Goal: Task Accomplishment & Management: Use online tool/utility

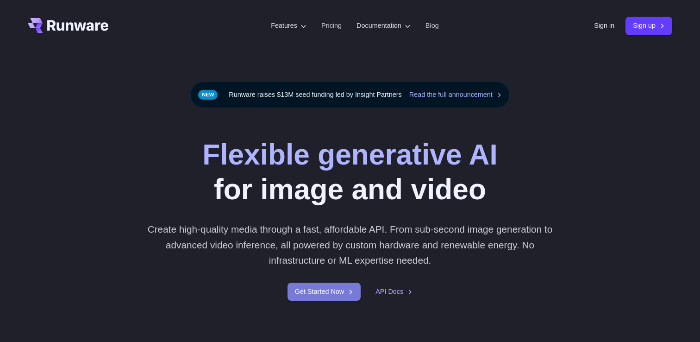
click at [333, 294] on link "Get Started Now" at bounding box center [324, 291] width 73 height 18
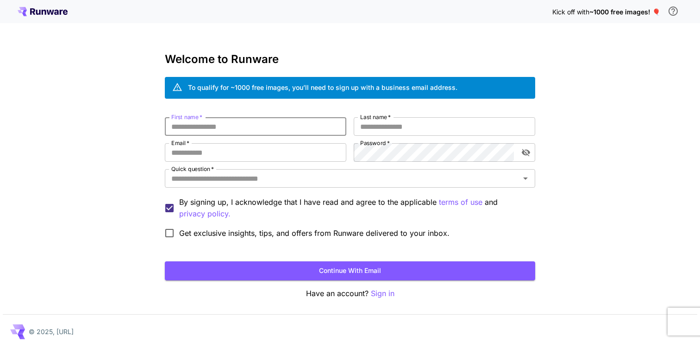
click at [303, 122] on input "First name   *" at bounding box center [256, 126] width 182 height 19
type input "*"
type input "**"
type input "**********"
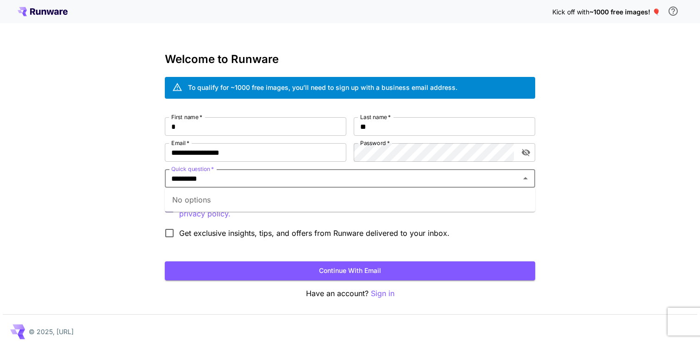
type input "*********"
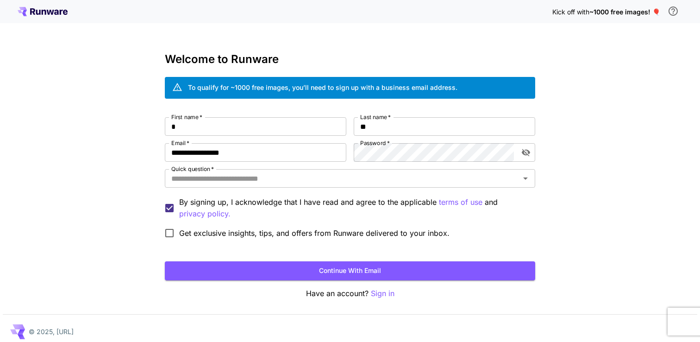
click at [130, 180] on div "**********" at bounding box center [350, 174] width 700 height 349
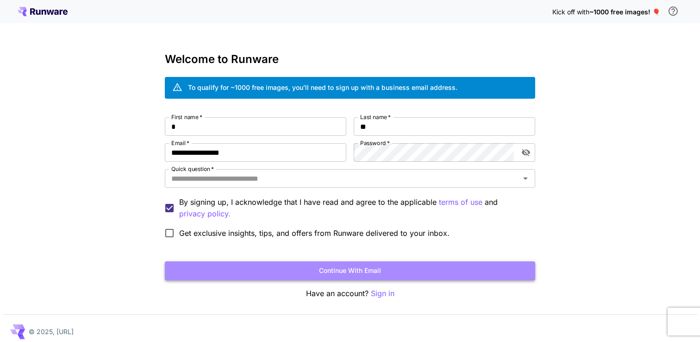
click at [218, 264] on button "Continue with email" at bounding box center [350, 270] width 370 height 19
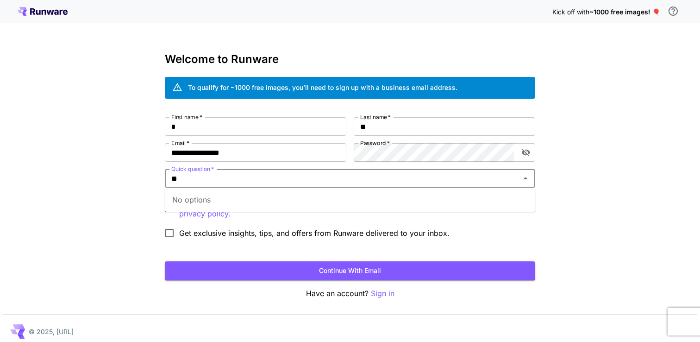
type input "*"
click at [217, 198] on li "Discord" at bounding box center [350, 199] width 370 height 17
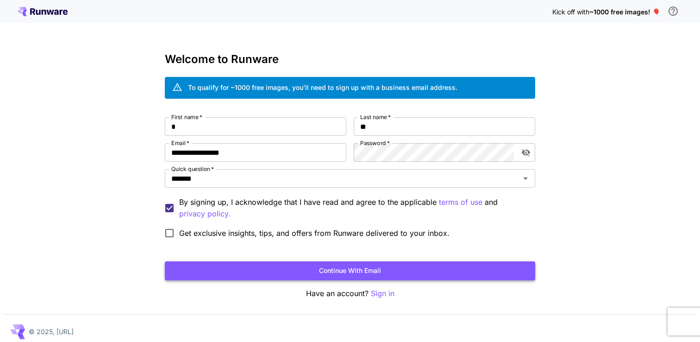
click at [241, 266] on button "Continue with email" at bounding box center [350, 270] width 370 height 19
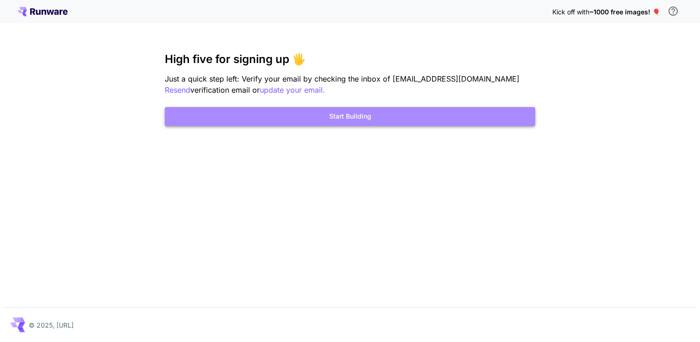
click at [292, 116] on button "Start Building" at bounding box center [350, 116] width 370 height 19
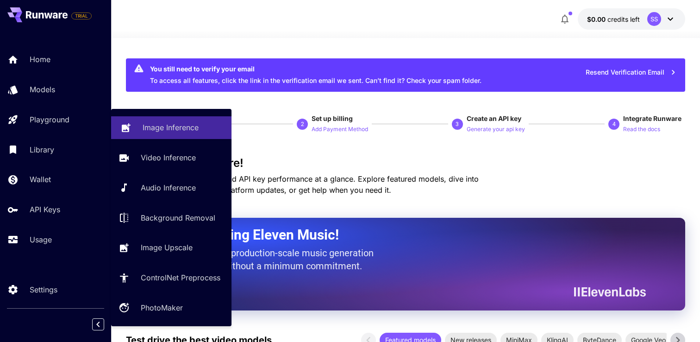
click at [152, 123] on p "Image Inference" at bounding box center [171, 127] width 56 height 11
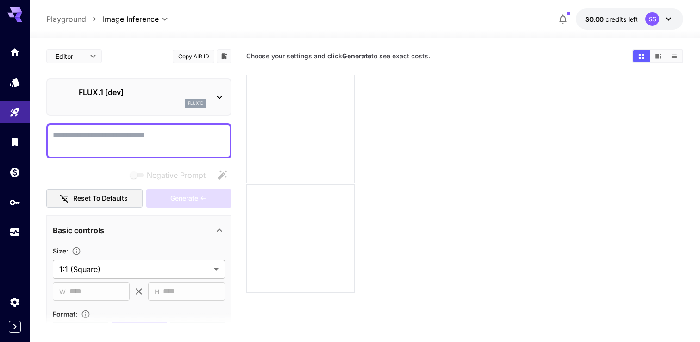
type input "**********"
click at [215, 84] on div "FLUX.1 [dev] flux1d" at bounding box center [139, 97] width 172 height 28
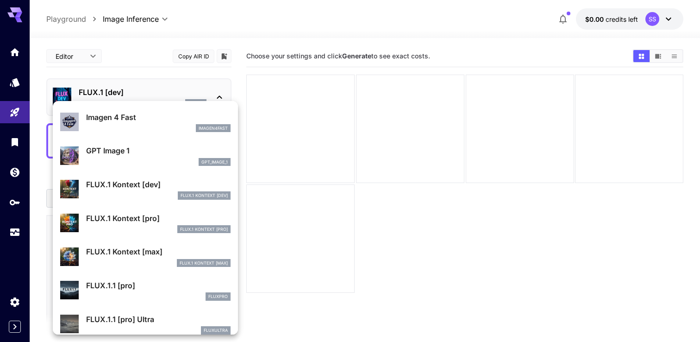
scroll to position [749, 0]
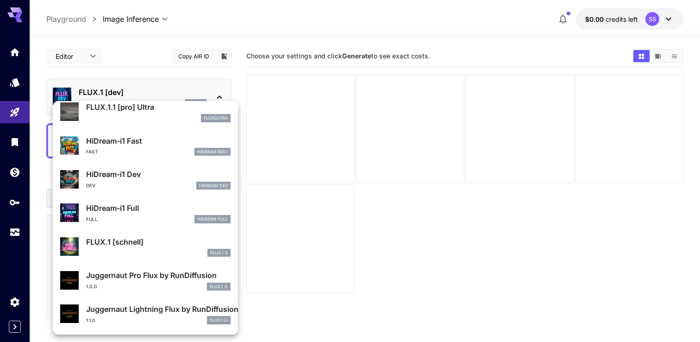
click at [330, 235] on div at bounding box center [350, 171] width 700 height 342
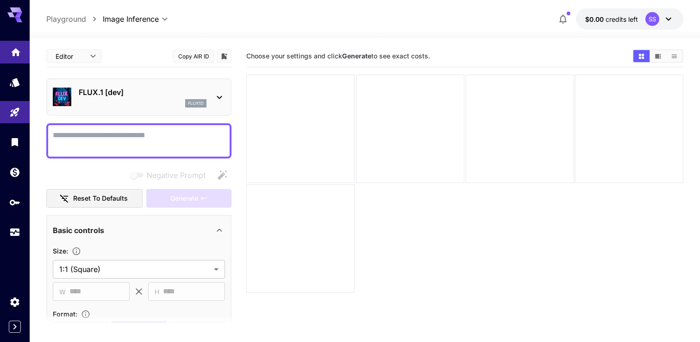
click at [23, 57] on link at bounding box center [15, 52] width 30 height 23
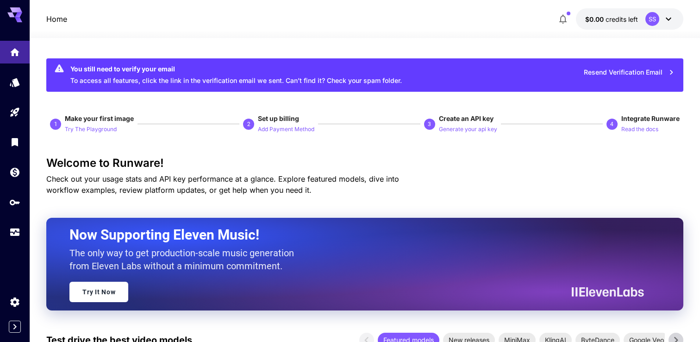
scroll to position [330, 0]
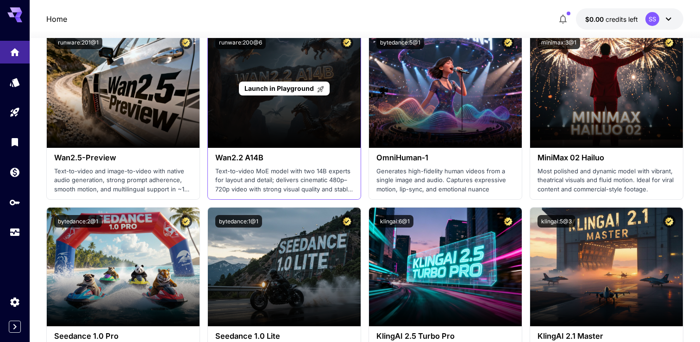
click at [244, 98] on div "Launch in Playground" at bounding box center [284, 88] width 153 height 119
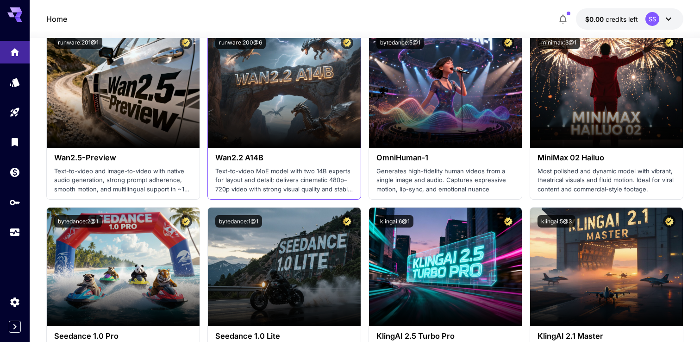
click at [227, 165] on div "Wan2.2 A14B Text-to-video MoE model with two 14B experts for layout and detail;…" at bounding box center [284, 173] width 153 height 51
click at [232, 154] on h3 "Wan2.2 A14B" at bounding box center [284, 157] width 138 height 9
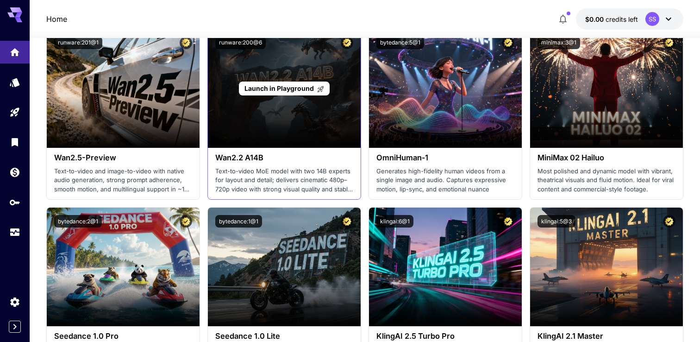
click at [271, 95] on div "Launch in Playground" at bounding box center [284, 88] width 90 height 14
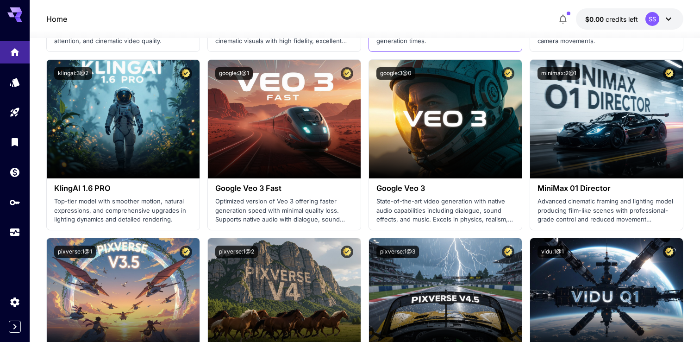
scroll to position [894, 0]
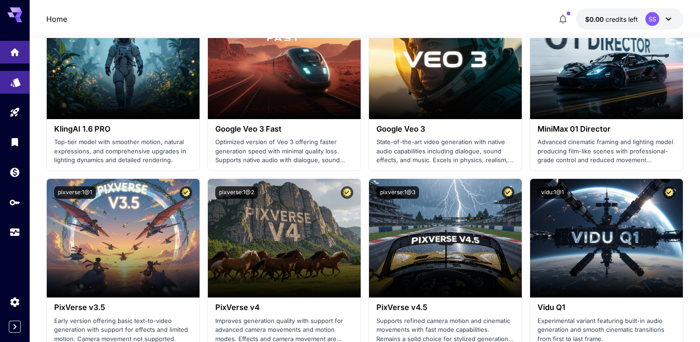
click at [13, 90] on link at bounding box center [15, 82] width 30 height 23
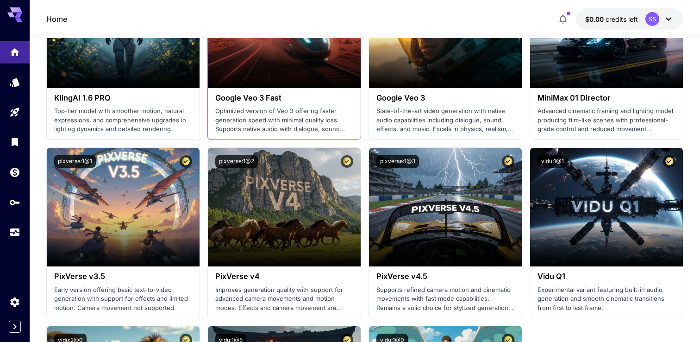
scroll to position [1032, 0]
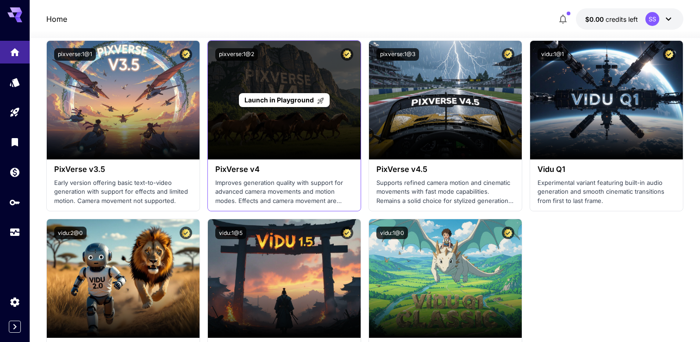
click at [301, 137] on div "Launch in Playground" at bounding box center [284, 100] width 153 height 119
click at [282, 101] on span "Launch in Playground" at bounding box center [278, 100] width 69 height 8
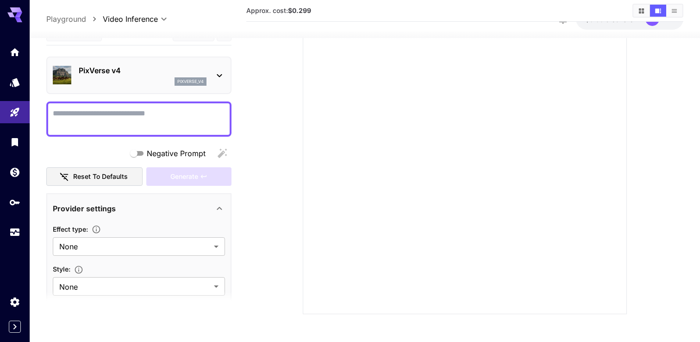
type input "**********"
type input "***"
click at [7, 84] on link at bounding box center [15, 82] width 30 height 23
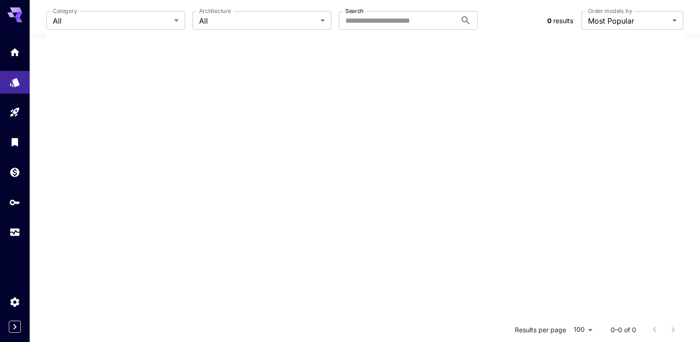
click at [13, 65] on div at bounding box center [15, 142] width 30 height 202
click at [14, 56] on link at bounding box center [15, 52] width 30 height 23
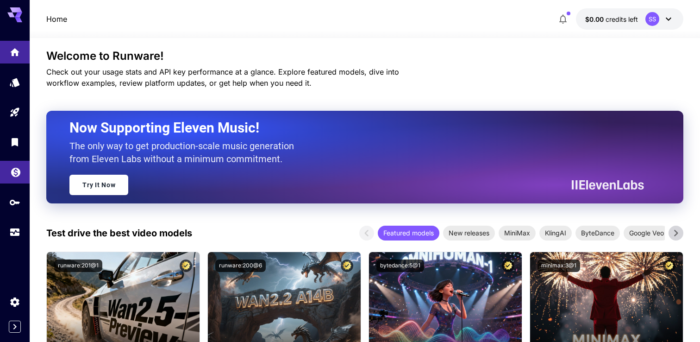
click at [18, 181] on link at bounding box center [15, 172] width 30 height 23
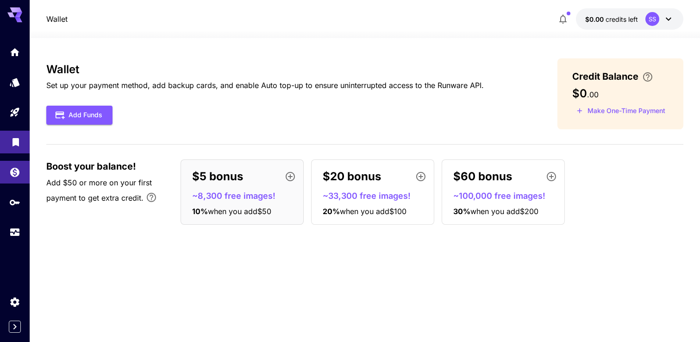
click at [21, 149] on link at bounding box center [15, 142] width 30 height 23
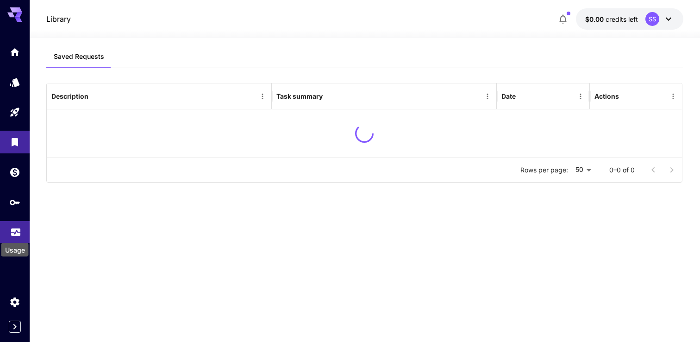
click at [19, 233] on icon "Usage" at bounding box center [15, 231] width 9 height 5
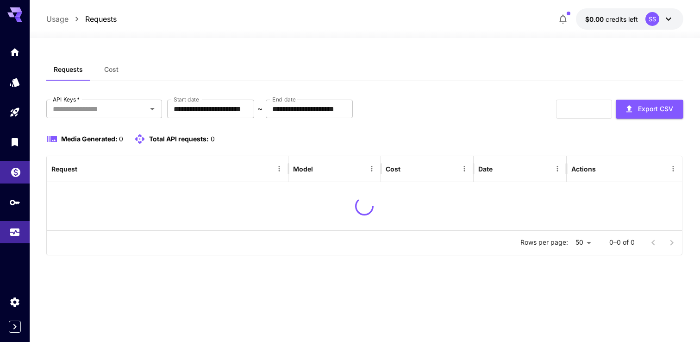
click at [18, 178] on link at bounding box center [15, 172] width 30 height 23
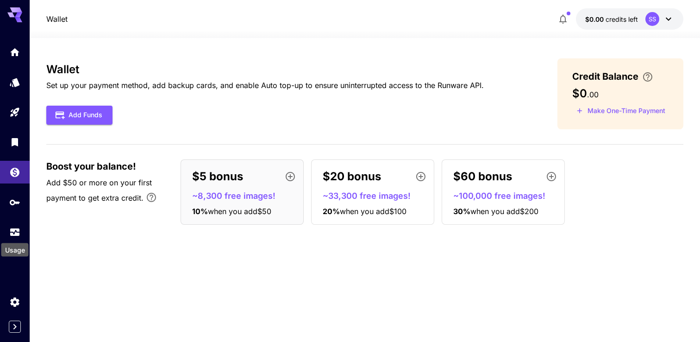
click at [16, 248] on div "Usage" at bounding box center [14, 249] width 27 height 13
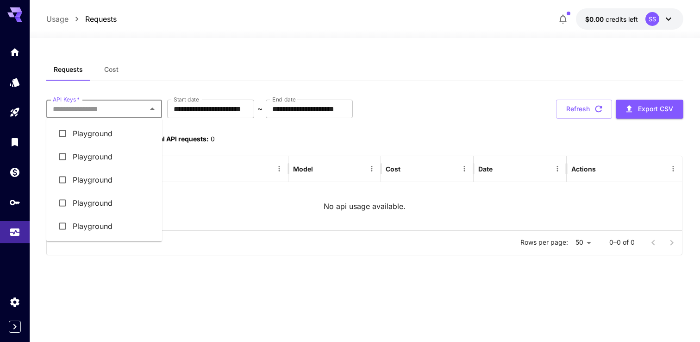
click at [92, 113] on input "API Keys   *" at bounding box center [96, 108] width 95 height 13
click at [112, 85] on div "**********" at bounding box center [364, 160] width 637 height 204
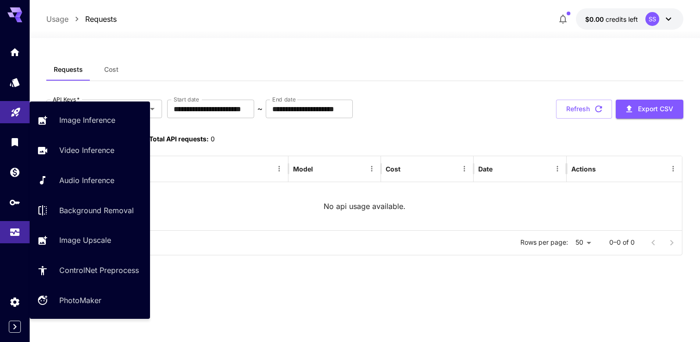
click at [11, 105] on icon "Playground" at bounding box center [15, 109] width 11 height 11
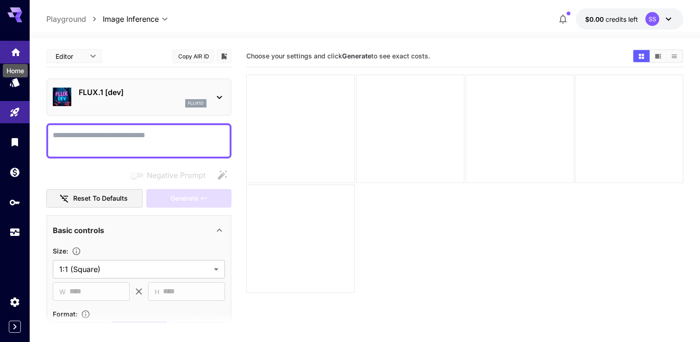
click at [15, 50] on icon "Home" at bounding box center [15, 49] width 9 height 8
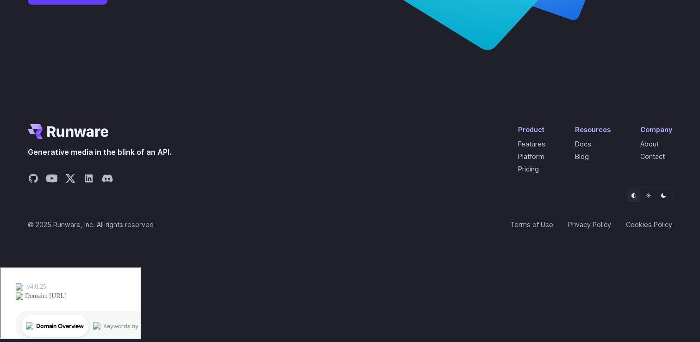
scroll to position [3561, 0]
